Goal: Contribute content

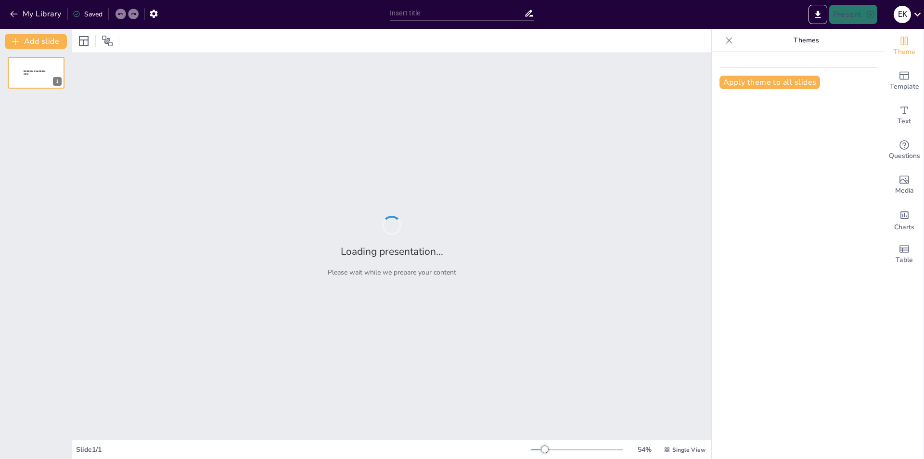
type input "Эволюция дизайна: от древности до современности"
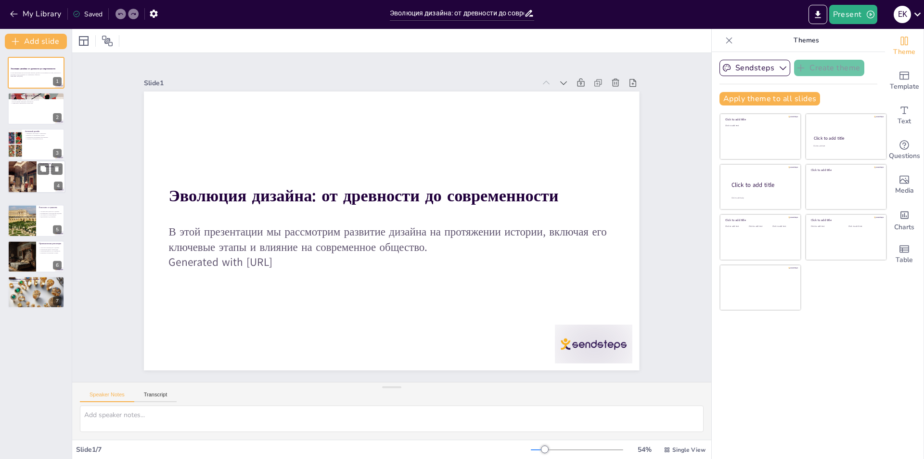
click at [42, 168] on div "Средневековье и готический стиль Символизм готической архитектуры Новые техноло…" at bounding box center [37, 176] width 58 height 33
type textarea "Loremipsum dolorsitame consectetura elitseddo eiu temporin utlabore e doloremag…"
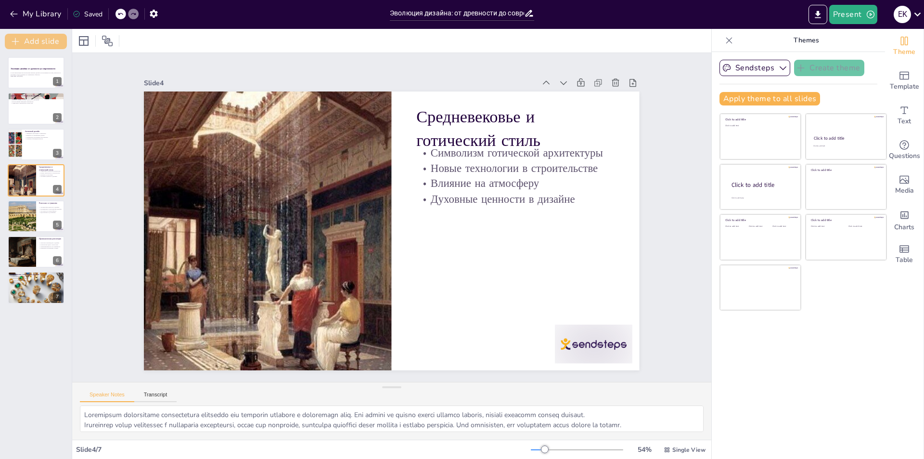
click at [40, 38] on button "Add slide" at bounding box center [36, 41] width 62 height 15
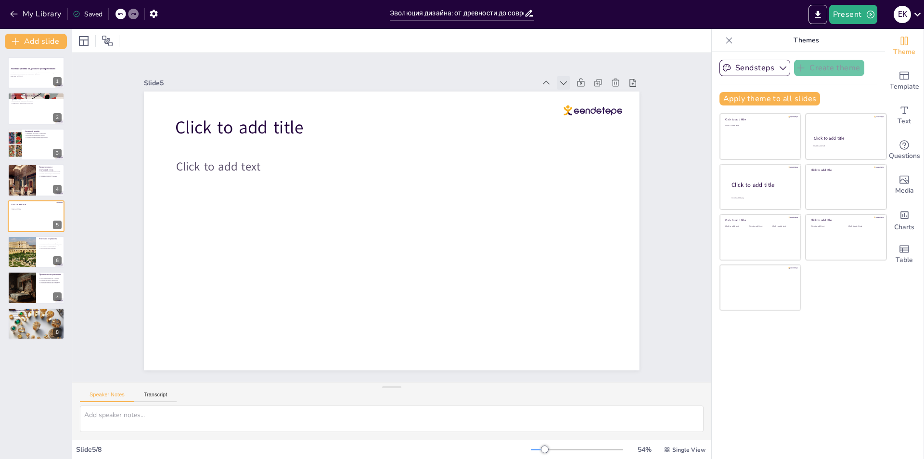
click at [571, 96] on icon at bounding box center [576, 101] width 11 height 11
click at [559, 78] on icon at bounding box center [564, 83] width 10 height 10
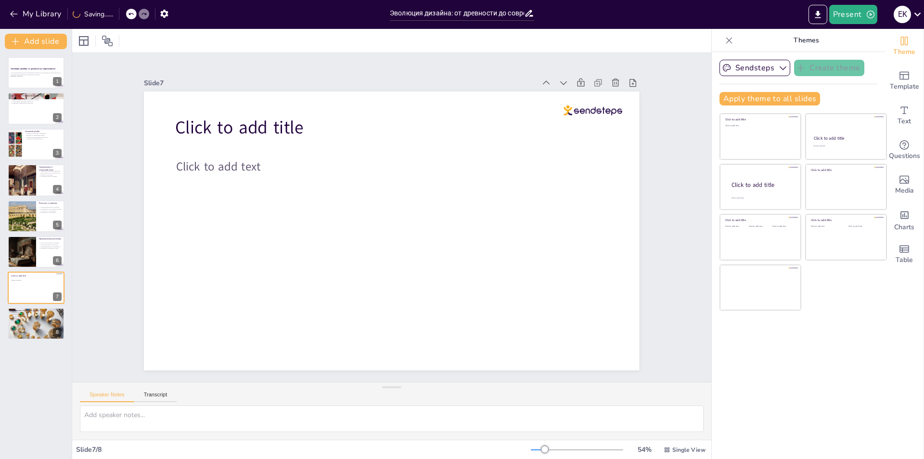
click at [230, 76] on icon at bounding box center [224, 78] width 12 height 12
click at [628, 78] on icon at bounding box center [633, 83] width 10 height 10
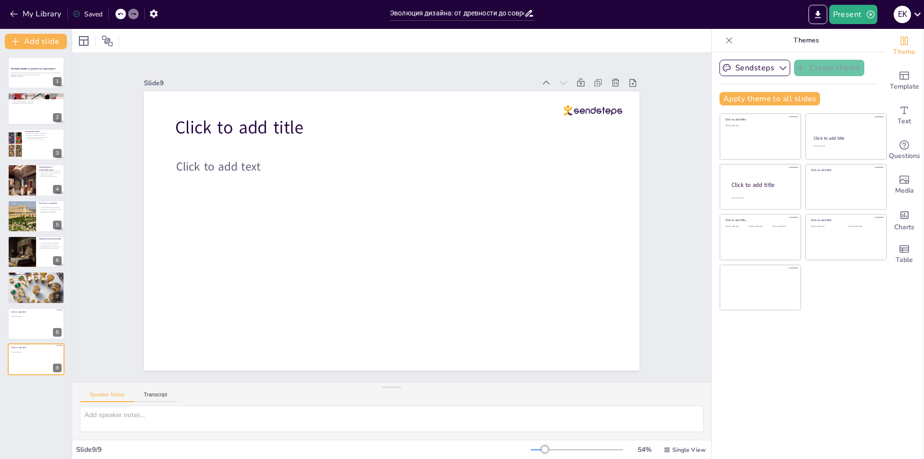
click at [390, 78] on div "Slide 9" at bounding box center [339, 82] width 391 height 9
